Goal: Information Seeking & Learning: Learn about a topic

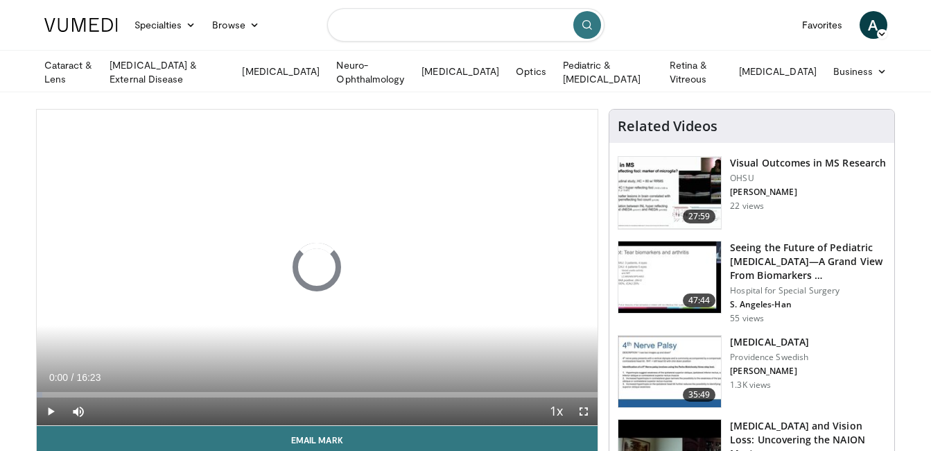
drag, startPoint x: 0, startPoint y: 0, endPoint x: 471, endPoint y: 24, distance: 472.1
click at [471, 24] on input "Search topics, interventions" at bounding box center [465, 24] width 277 height 33
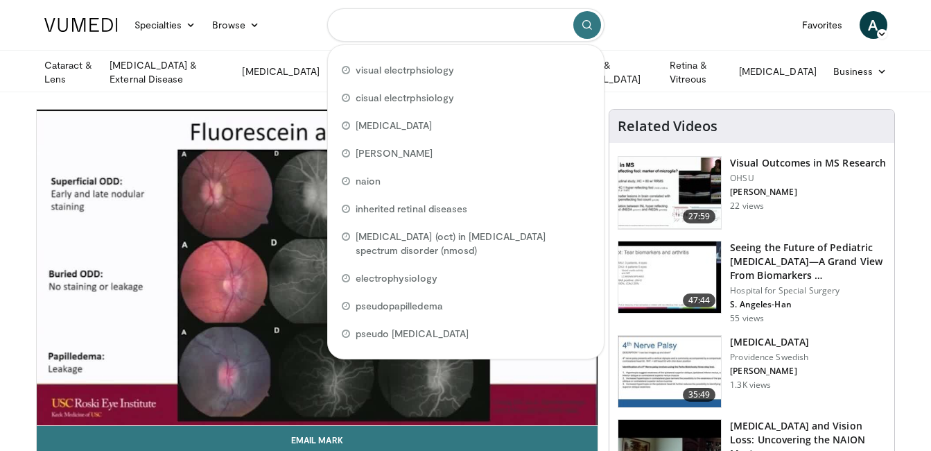
click at [471, 24] on input "Search topics, interventions" at bounding box center [465, 24] width 277 height 33
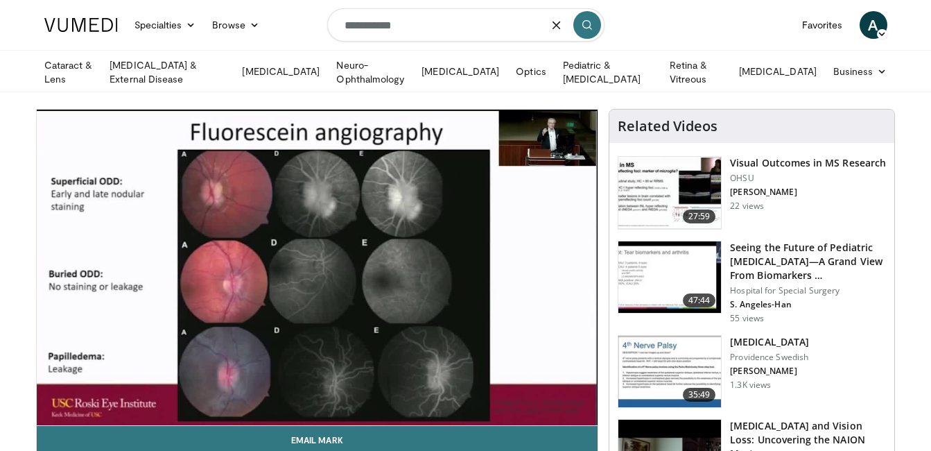
type input "**********"
